Goal: Task Accomplishment & Management: Manage account settings

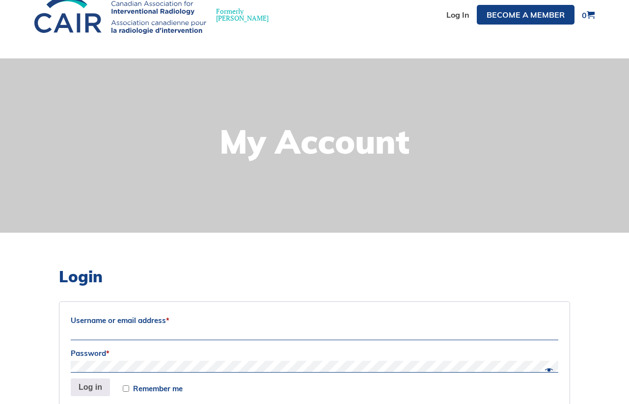
scroll to position [99, 0]
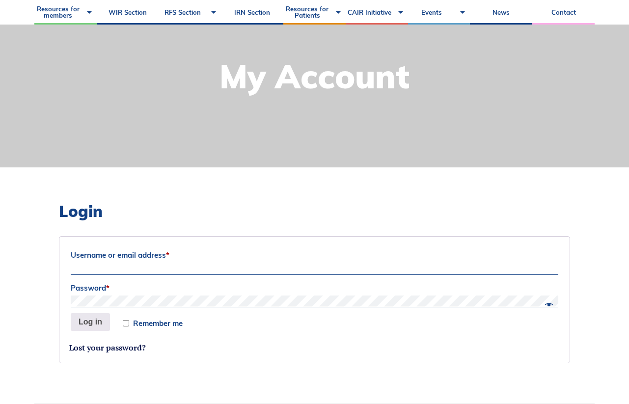
click at [143, 258] on label "Username or email address *" at bounding box center [315, 255] width 488 height 15
click at [143, 263] on input "Username or email address *" at bounding box center [315, 269] width 488 height 12
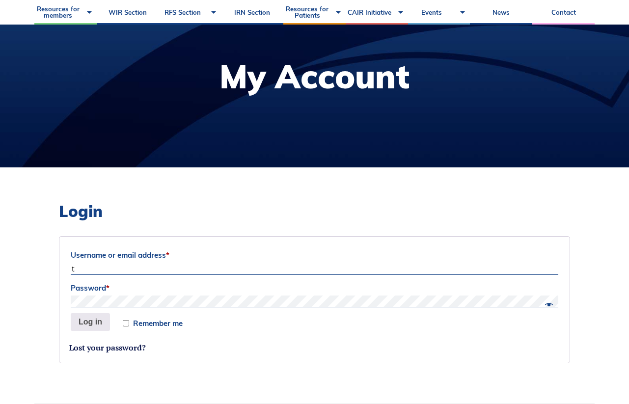
type input "talow@ucalgary.ca"
click at [78, 314] on button "Log in" at bounding box center [90, 323] width 39 height 18
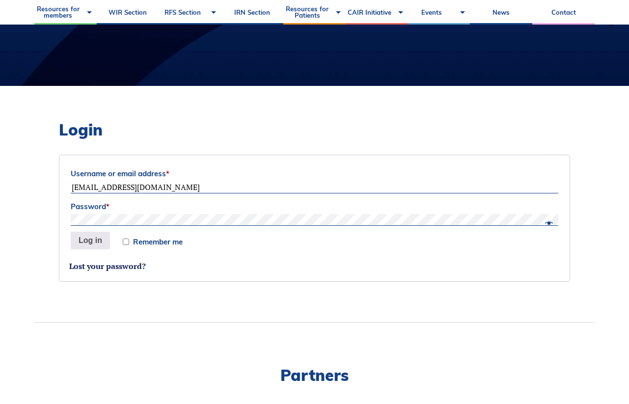
scroll to position [132, 0]
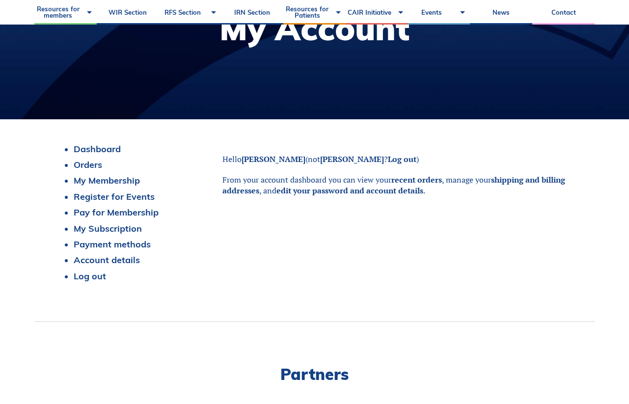
scroll to position [147, 0]
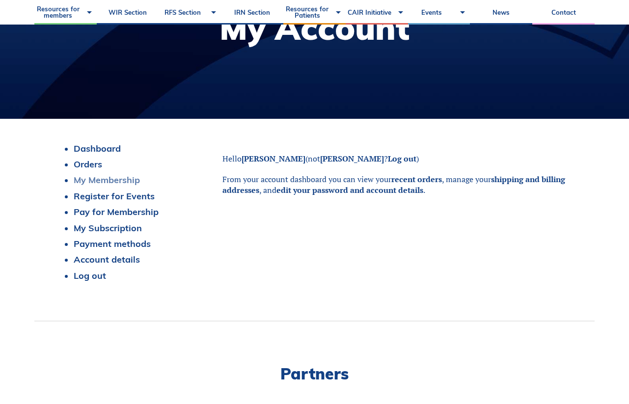
click at [98, 182] on link "My Membership" at bounding box center [107, 179] width 66 height 11
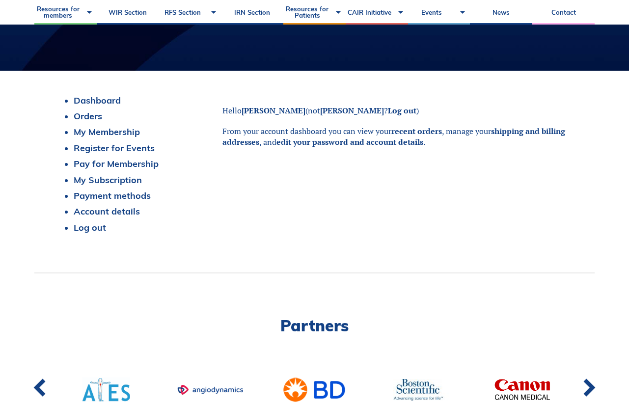
scroll to position [194, 0]
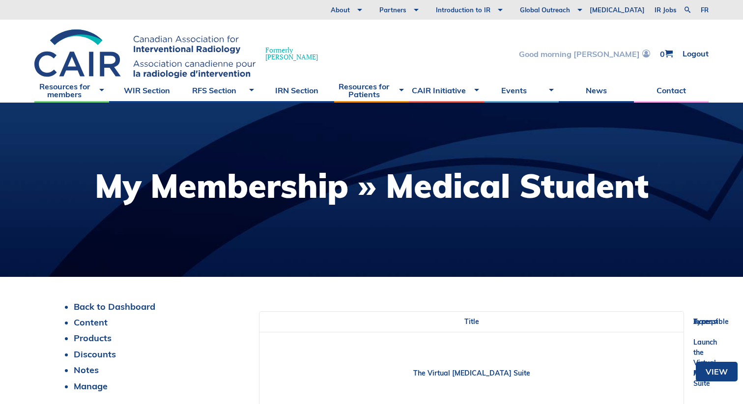
click at [611, 55] on link "Good morning [PERSON_NAME]" at bounding box center [584, 54] width 131 height 8
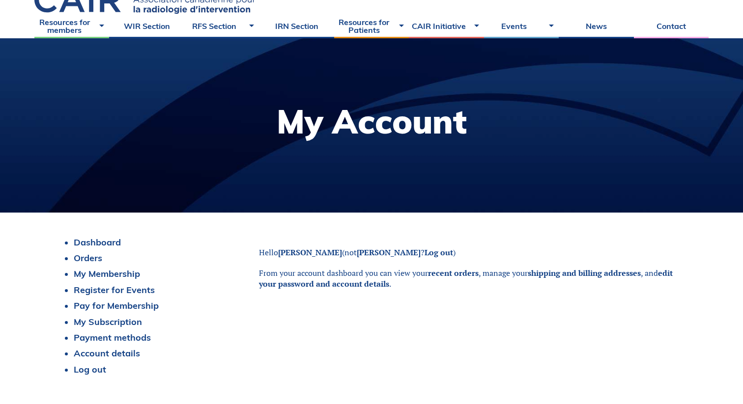
scroll to position [99, 0]
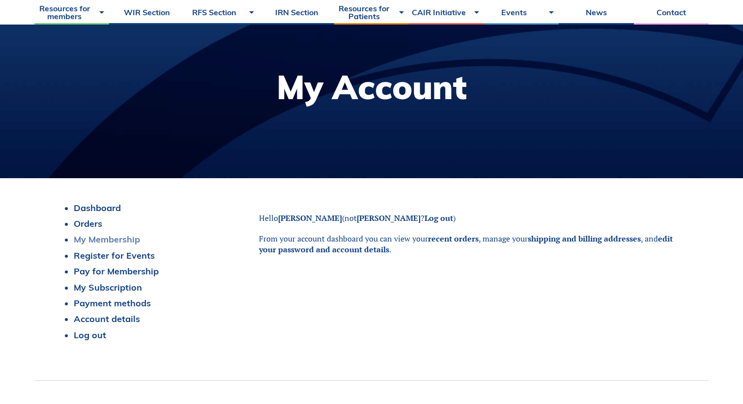
click at [125, 240] on link "My Membership" at bounding box center [107, 239] width 66 height 11
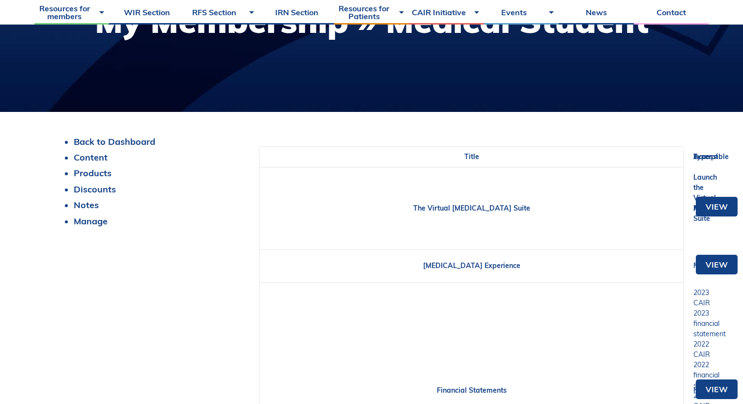
scroll to position [172, 0]
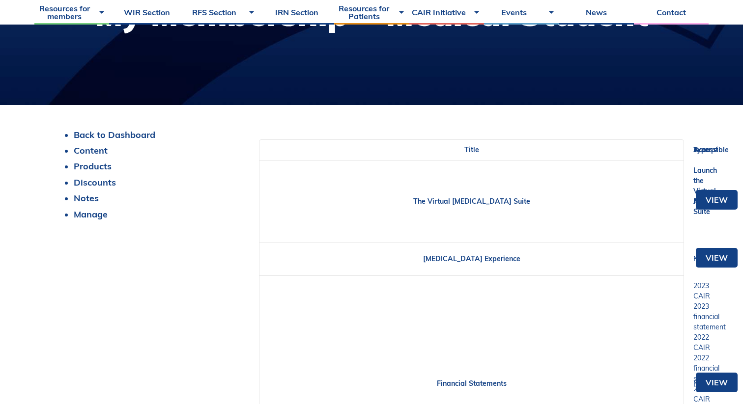
click at [90, 188] on li "Discounts" at bounding box center [160, 182] width 173 height 11
click at [98, 184] on link "Discounts" at bounding box center [95, 182] width 42 height 11
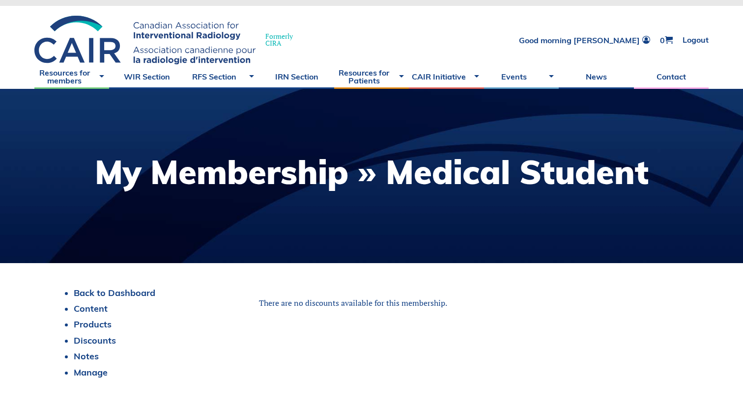
scroll to position [14, 0]
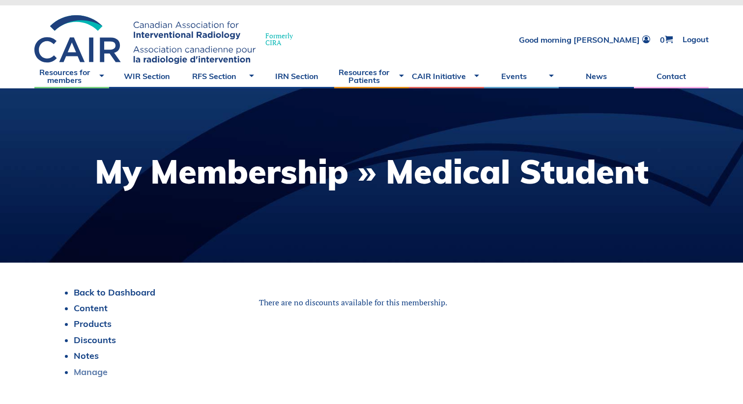
click at [93, 373] on link "Manage" at bounding box center [91, 372] width 34 height 11
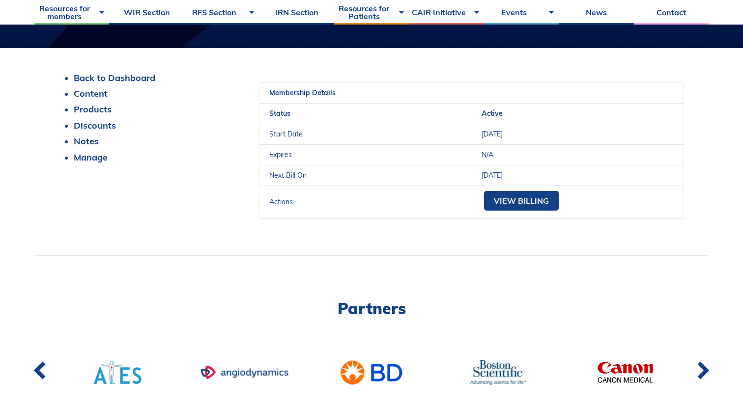
scroll to position [264, 0]
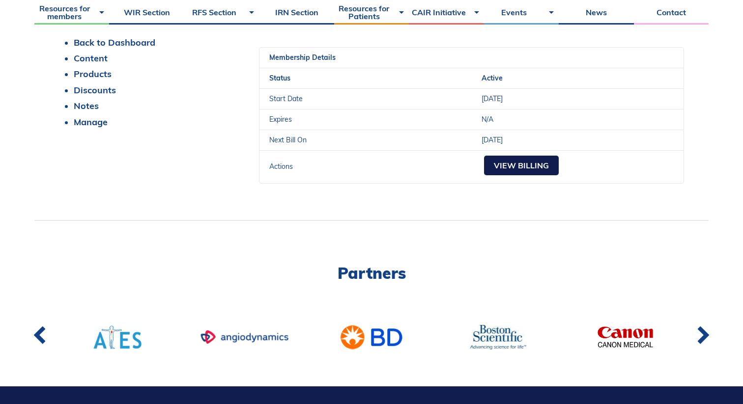
click at [520, 166] on link "View Billing" at bounding box center [521, 166] width 75 height 20
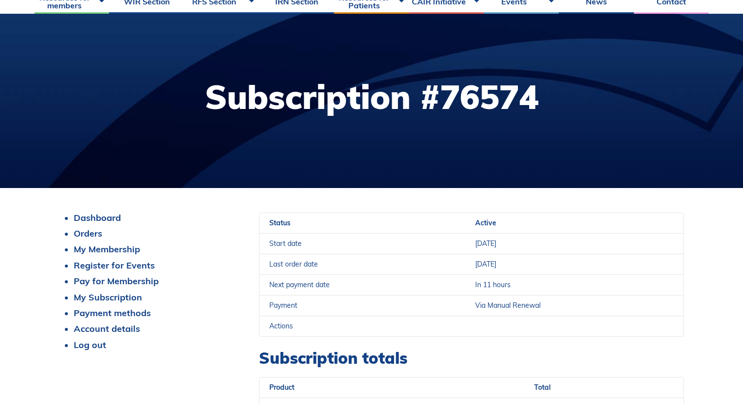
scroll to position [33, 0]
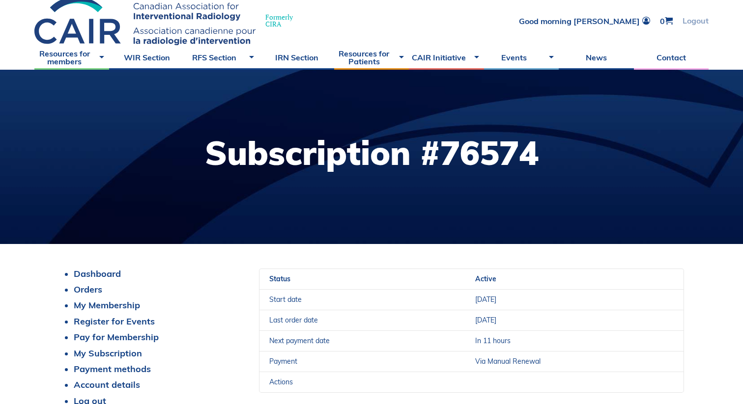
click at [693, 21] on link "Logout" at bounding box center [696, 21] width 26 height 8
